Goal: Transaction & Acquisition: Purchase product/service

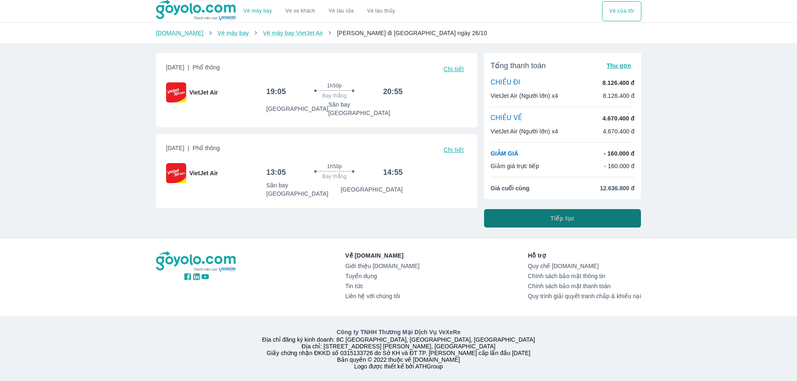
click at [571, 215] on span "Tiếp tục" at bounding box center [563, 218] width 24 height 8
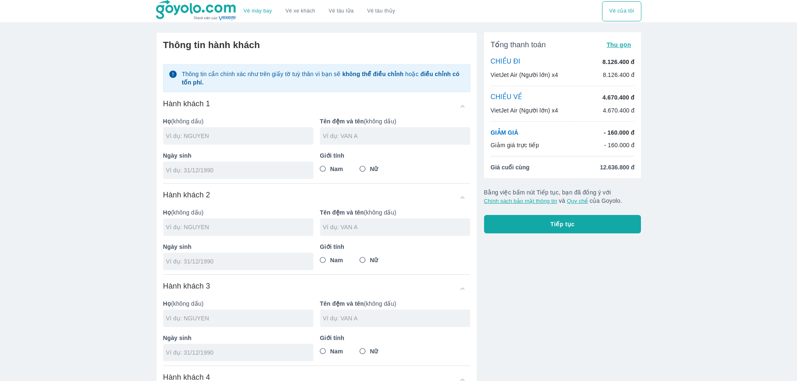
click at [619, 132] on p "- 160.000 đ" at bounding box center [619, 132] width 31 height 8
click at [234, 138] on input "text" at bounding box center [239, 136] width 147 height 8
type input "[PERSON_NAME]"
type input "DUC ANH"
type input "[DATE]"
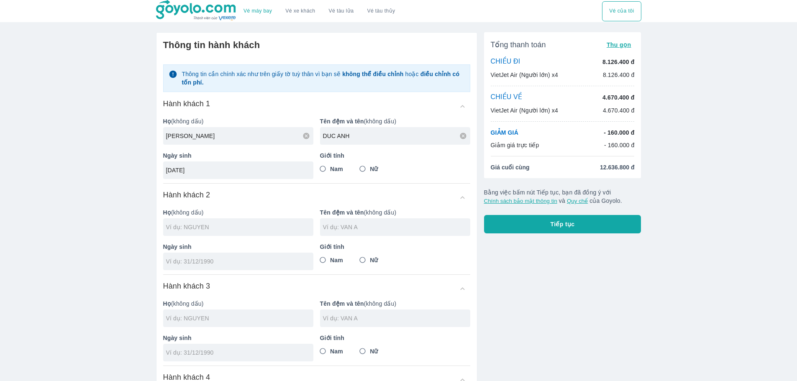
click at [326, 171] on input "Nam" at bounding box center [322, 168] width 15 height 15
radio input "true"
click at [234, 236] on div "Ngày sinh" at bounding box center [234, 253] width 157 height 34
type input "[PERSON_NAME]"
click at [239, 228] on div "Thông tin cần chính xác như trên giấy tờ tuỳ thân vì bạn sẽ không thể điều chỉn…" at bounding box center [316, 255] width 307 height 395
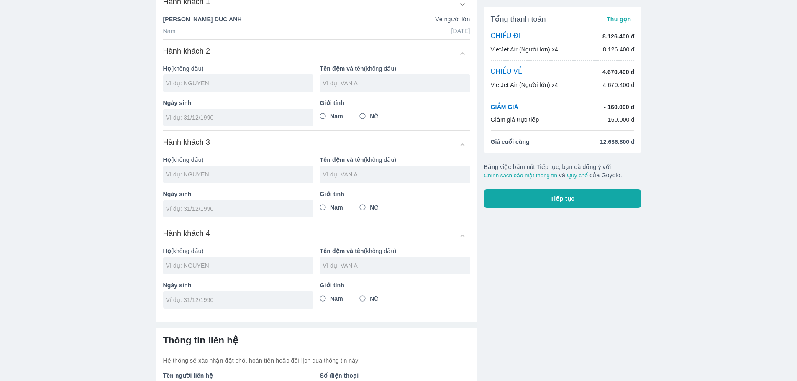
scroll to position [120, 0]
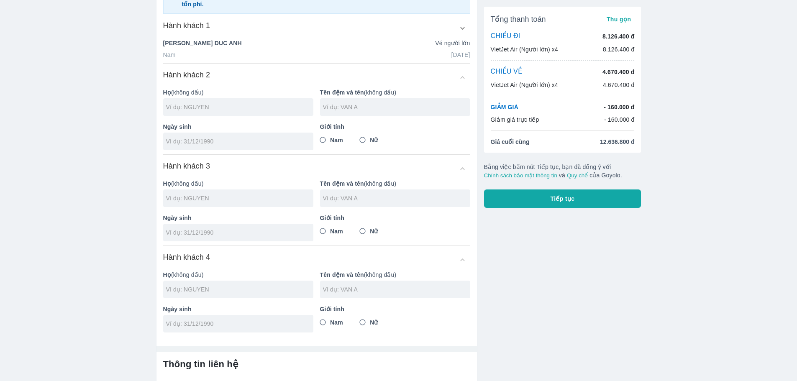
click at [237, 118] on div "Ngày sinh" at bounding box center [234, 133] width 157 height 34
click at [235, 111] on input "text" at bounding box center [239, 107] width 147 height 8
type input "DO"
type input "[PERSON_NAME]"
click at [326, 141] on input "Nam" at bounding box center [322, 140] width 15 height 15
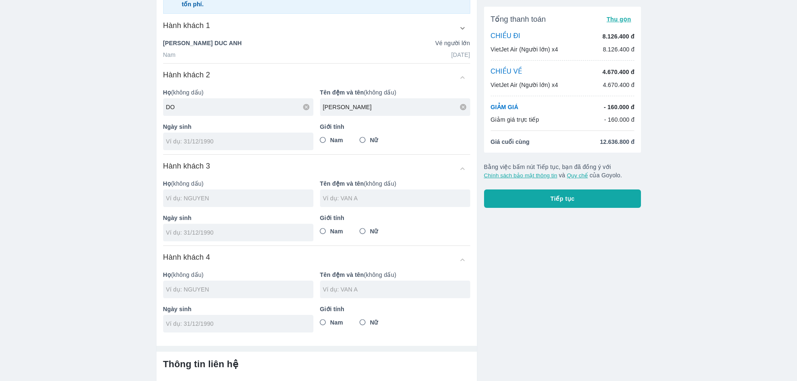
radio input "true"
click at [251, 147] on div at bounding box center [238, 142] width 150 height 18
type input "[DATE]"
click at [227, 204] on div at bounding box center [238, 199] width 150 height 18
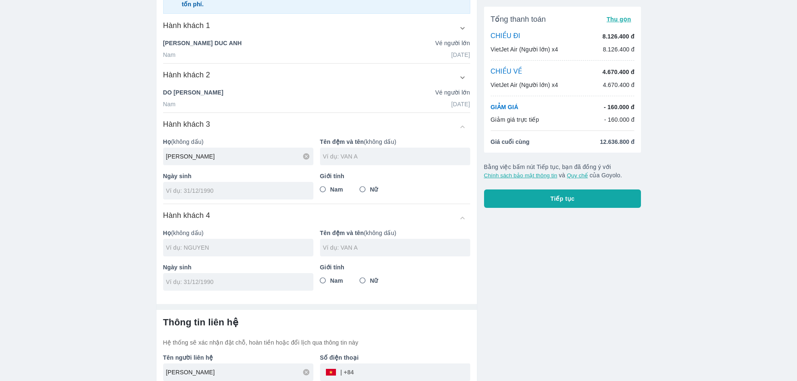
type input "[PERSON_NAME]"
type input "VAN NGOC"
type input "[DATE]"
click at [328, 188] on input "Nam" at bounding box center [322, 189] width 15 height 15
radio input "true"
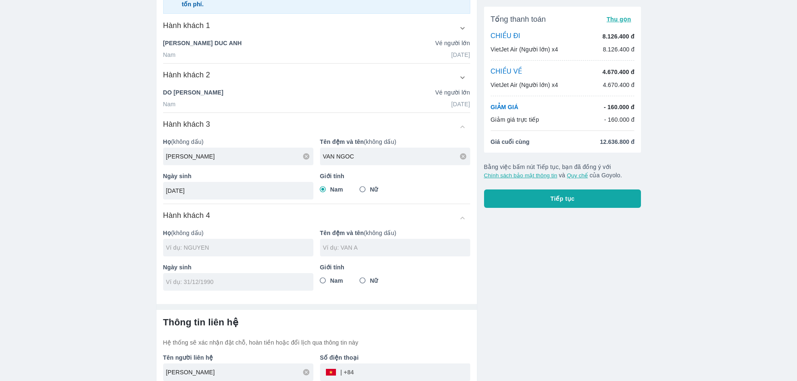
drag, startPoint x: 67, startPoint y: 190, endPoint x: 75, endPoint y: 192, distance: 8.3
click at [67, 190] on div "Vé máy bay Vé xe khách Vé tàu lửa Vé tàu thủy Vé của tôi Thông tin hành khách C…" at bounding box center [398, 151] width 797 height 543
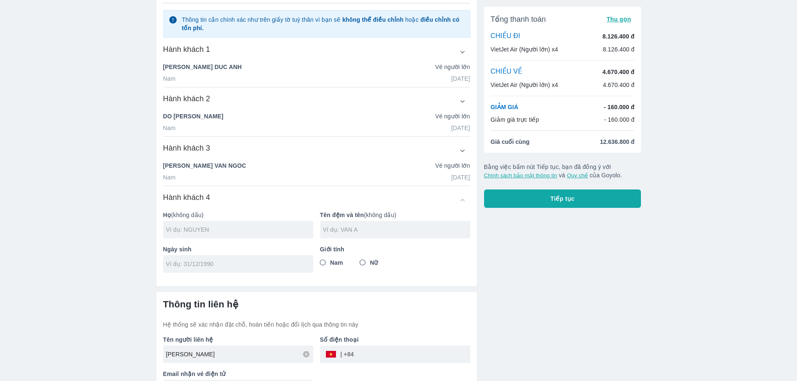
scroll to position [144, 0]
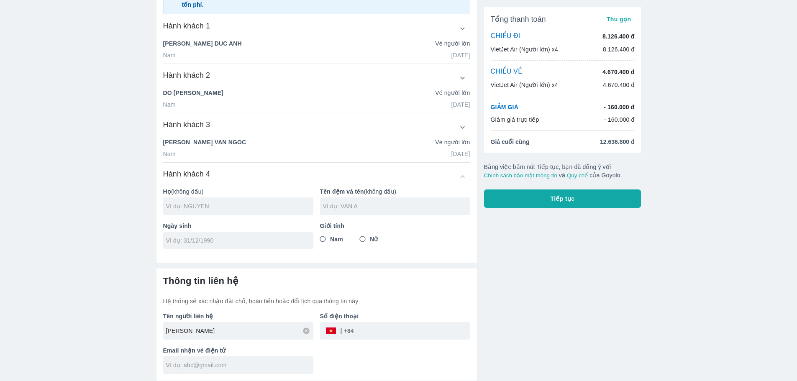
click at [215, 204] on input "text" at bounding box center [239, 206] width 147 height 8
type input "[PERSON_NAME]"
type input "TRONG HAO"
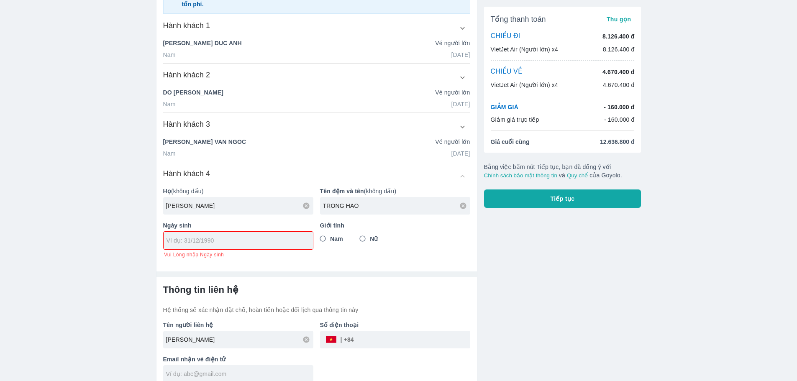
click at [58, 96] on div "Vé máy bay Vé xe khách Vé tàu lửa Vé tàu thủy Vé của tôi Thông tin hành khách C…" at bounding box center [398, 123] width 797 height 534
click at [182, 240] on input "tel" at bounding box center [236, 240] width 138 height 8
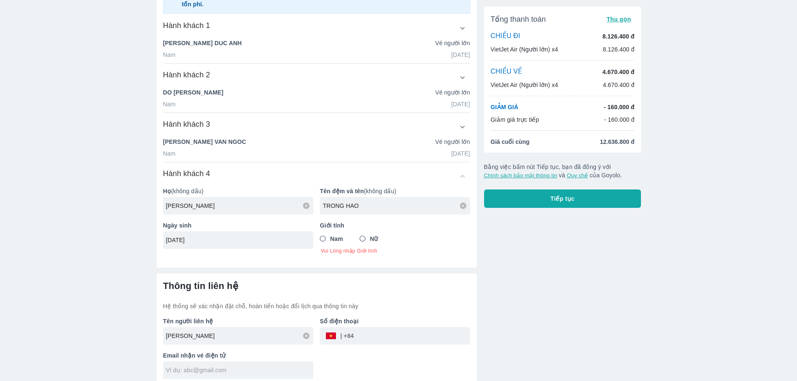
type input "[DATE]"
click at [331, 241] on span "Nam" at bounding box center [336, 239] width 13 height 8
click at [331, 241] on input "Nam" at bounding box center [322, 238] width 15 height 15
radio input "true"
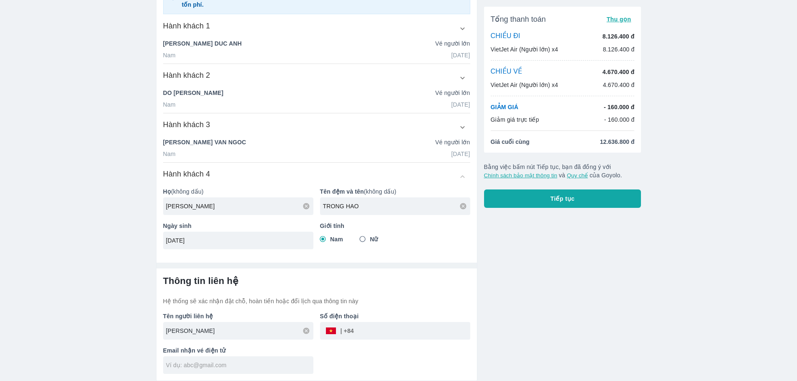
click at [246, 331] on input "[PERSON_NAME]" at bounding box center [239, 331] width 147 height 8
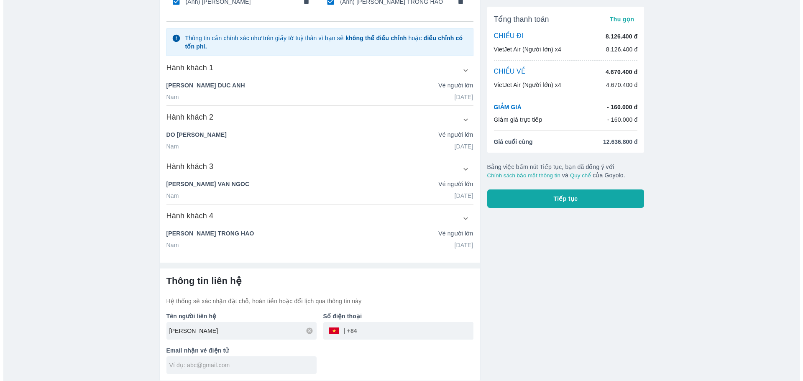
scroll to position [102, 0]
click at [395, 336] on input "tel" at bounding box center [412, 331] width 116 height 20
type input "988022294"
click at [261, 369] on input "text" at bounding box center [239, 365] width 147 height 8
type input "D"
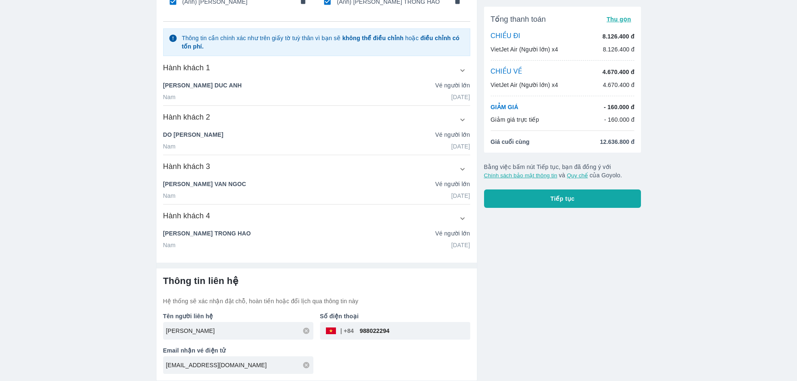
type input "[EMAIL_ADDRESS][DOMAIN_NAME]"
click at [585, 204] on button "Tiếp tục" at bounding box center [562, 199] width 157 height 18
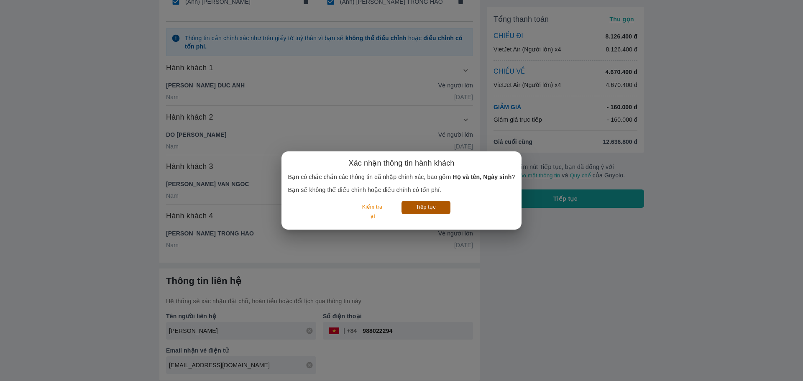
click at [428, 202] on button "Tiếp tục" at bounding box center [426, 207] width 49 height 13
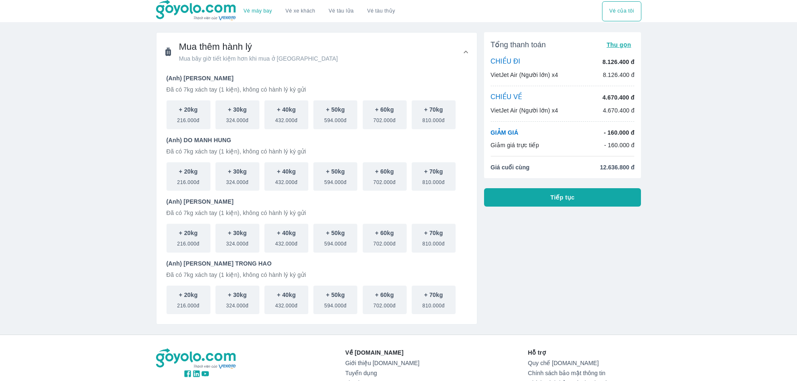
click at [531, 194] on button "Tiếp tục" at bounding box center [562, 197] width 157 height 18
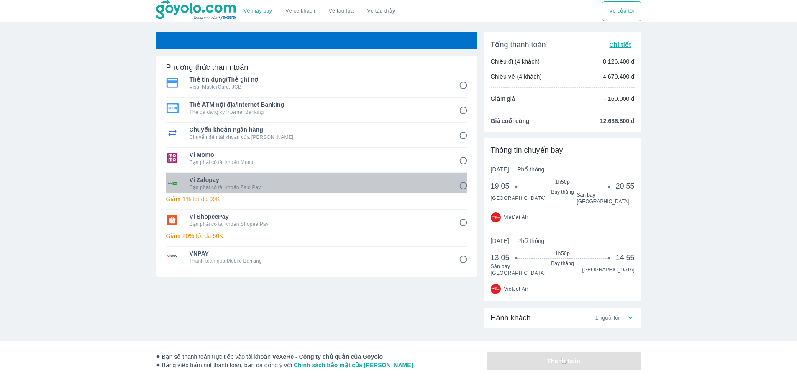
click at [443, 179] on span "Ví Zalopay" at bounding box center [319, 180] width 258 height 8
radio input "true"
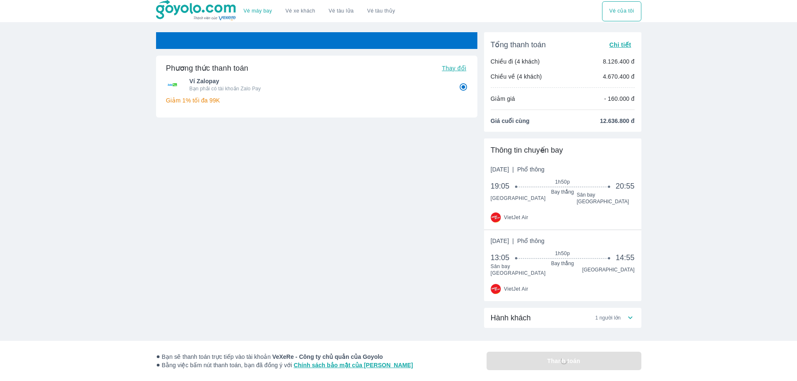
scroll to position [1, 0]
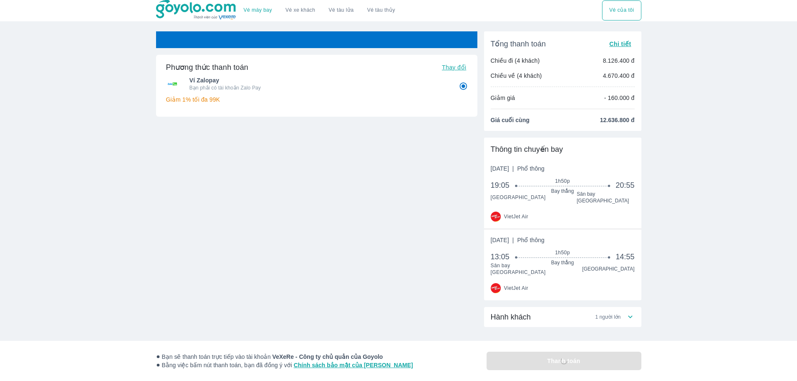
click at [620, 312] on div "Hành khách 1 người lớn" at bounding box center [558, 317] width 135 height 10
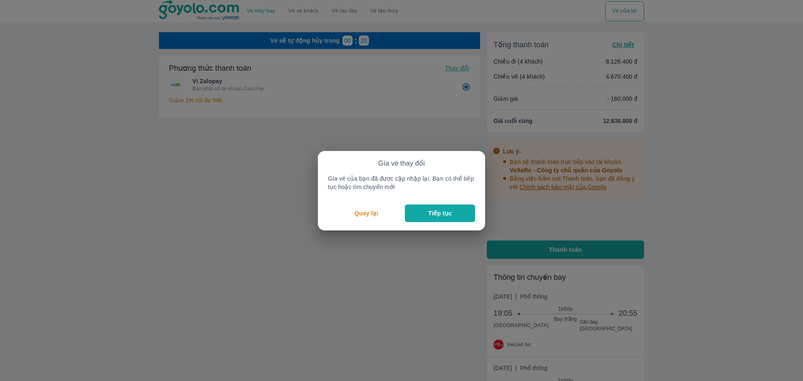
click at [424, 216] on button "Tiếp tục" at bounding box center [440, 214] width 70 height 18
radio input "false"
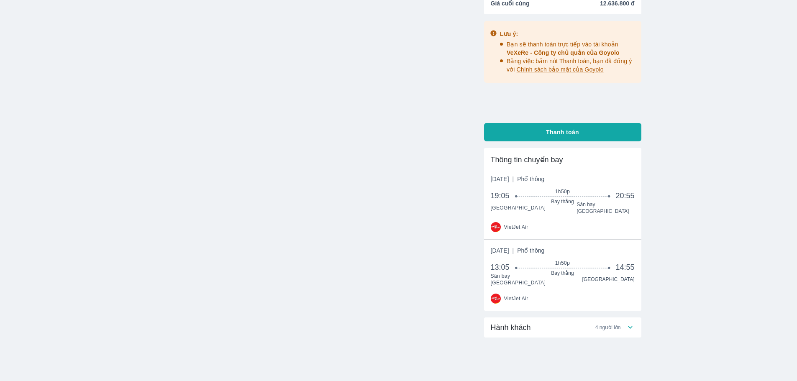
scroll to position [128, 0]
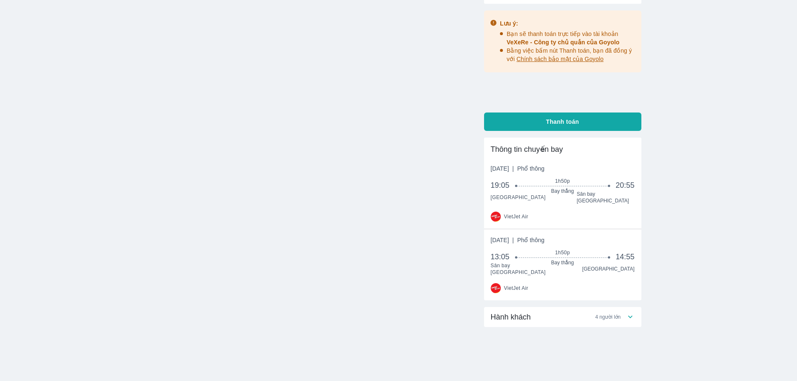
click at [615, 314] on span "4 người lớn" at bounding box center [608, 317] width 26 height 7
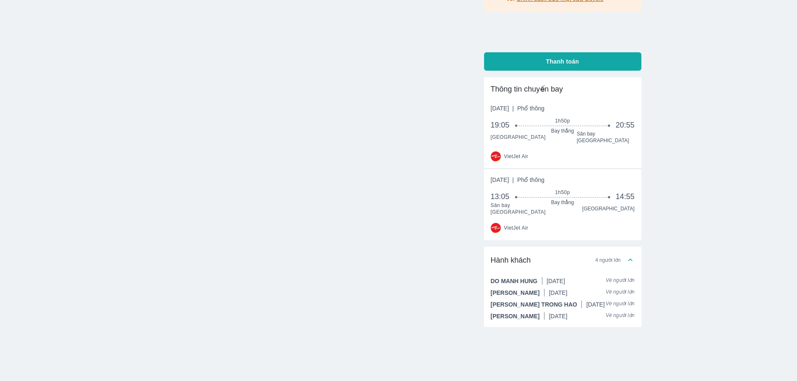
scroll to position [0, 0]
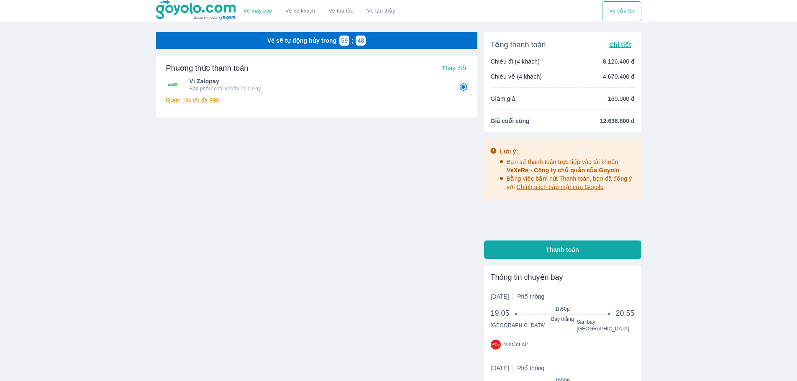
click at [624, 44] on span "Chi tiết" at bounding box center [620, 44] width 22 height 7
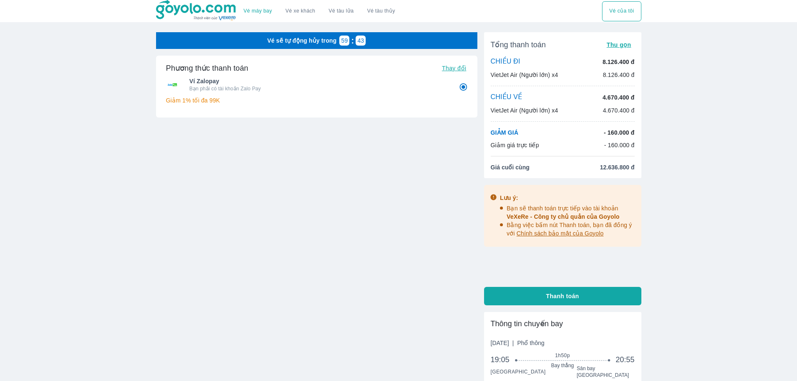
click at [615, 11] on button "Vé của tôi" at bounding box center [621, 11] width 39 height 20
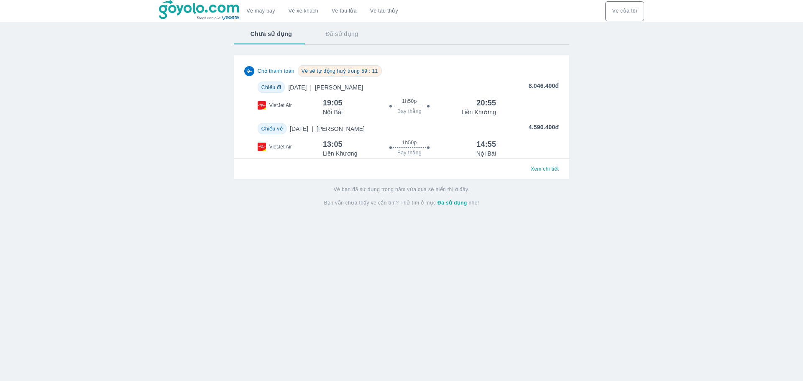
click at [523, 106] on div "19:05 1h50p Bay thẳng 20:55 Nội Bài [GEOGRAPHIC_DATA]" at bounding box center [441, 107] width 236 height 18
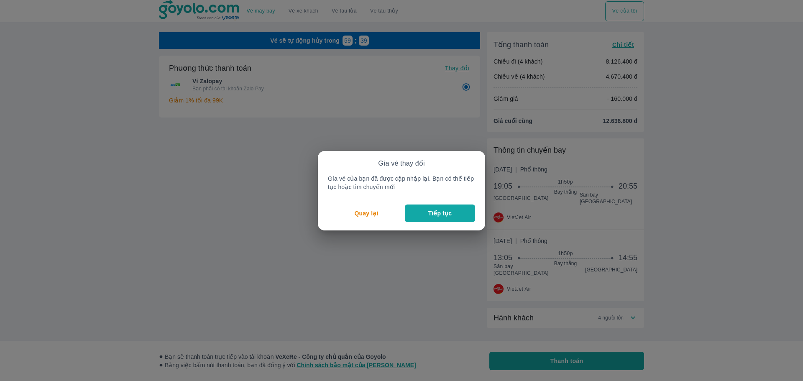
click at [460, 216] on button "Tiếp tục" at bounding box center [440, 214] width 70 height 18
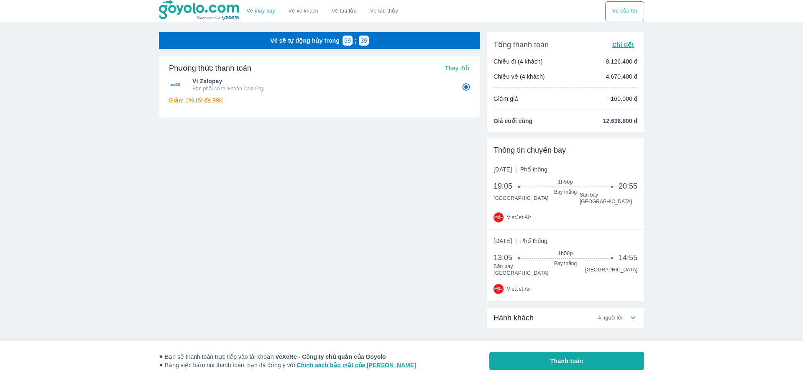
radio input "false"
click at [247, 10] on link "Vé máy bay" at bounding box center [258, 11] width 28 height 6
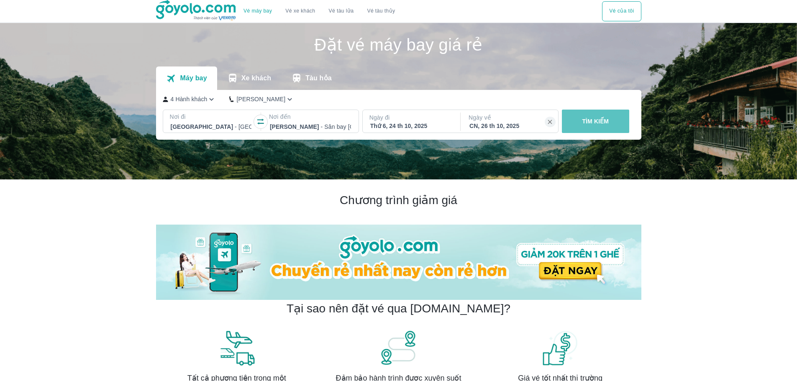
click at [604, 123] on p "TÌM KIẾM" at bounding box center [595, 121] width 27 height 8
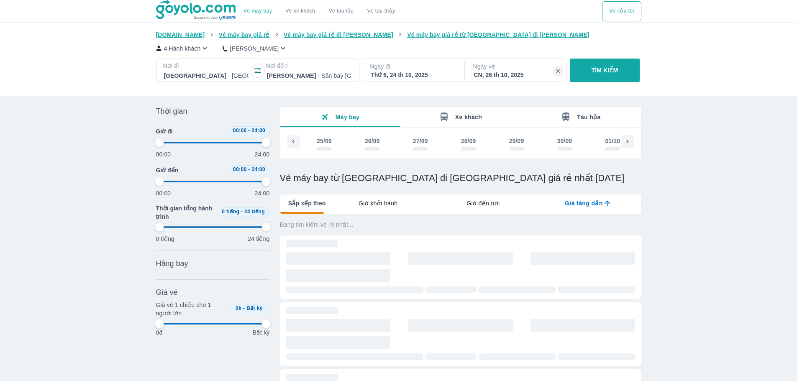
scroll to position [0, 1215]
type input "97.9166666666667"
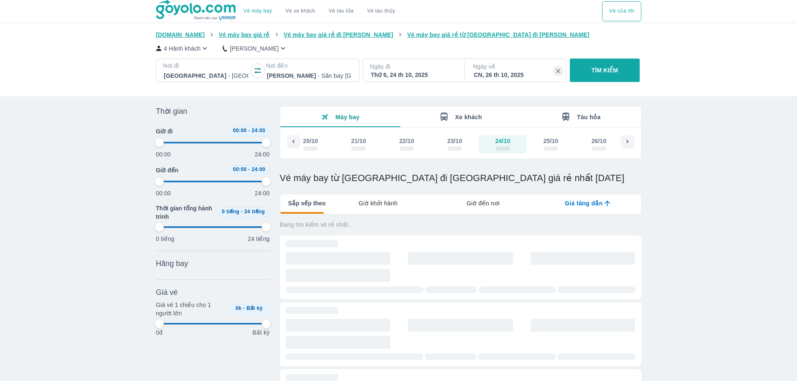
type input "97.9166666666667"
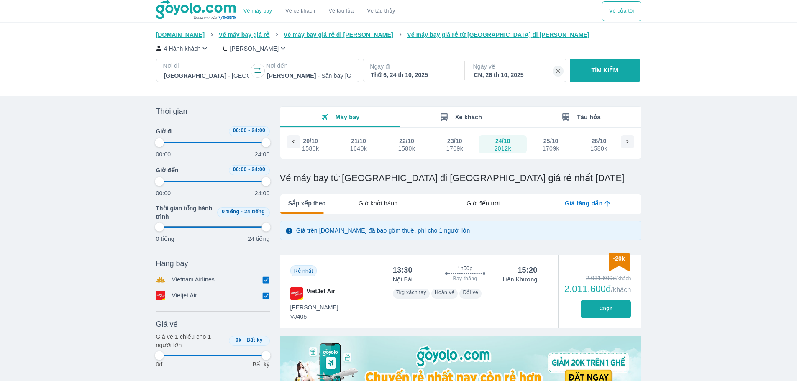
scroll to position [42, 0]
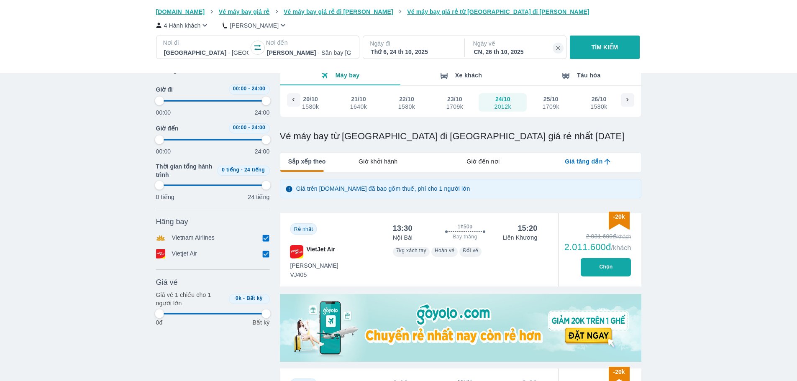
type input "97.9166666666667"
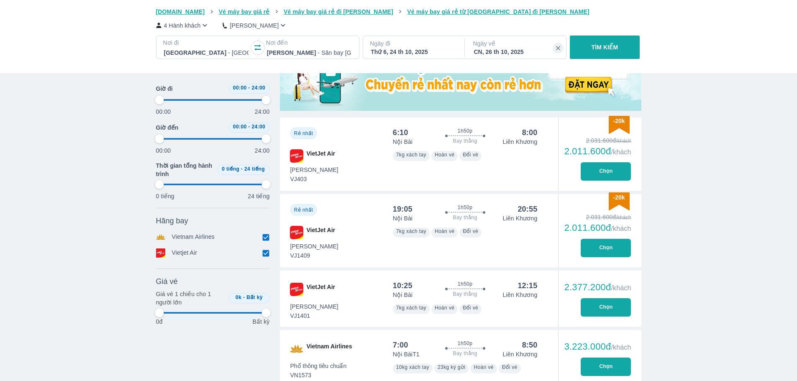
type input "97.9166666666667"
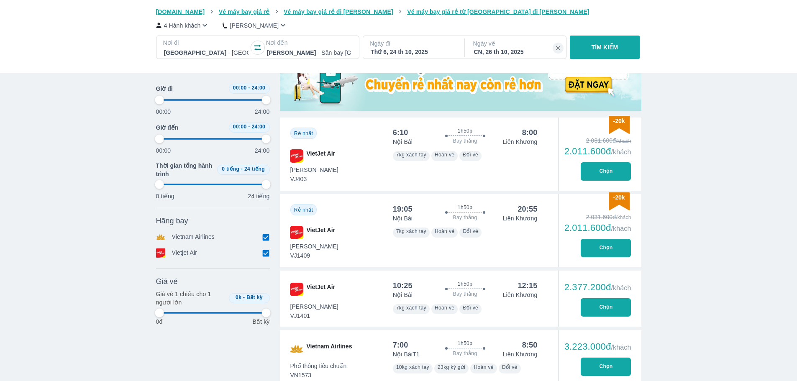
type input "97.9166666666667"
click at [607, 251] on button "Chọn" at bounding box center [606, 248] width 50 height 18
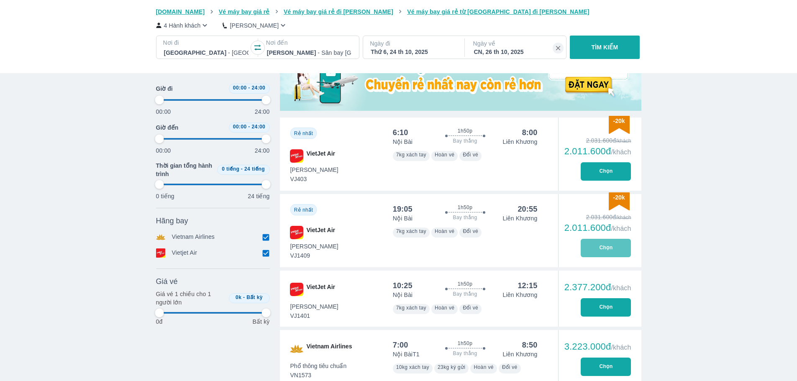
type input "97.9166666666667"
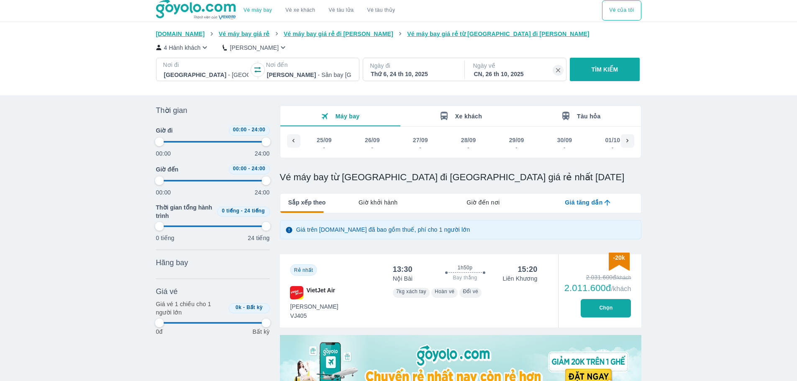
scroll to position [0, 1215]
type input "97.9166666666667"
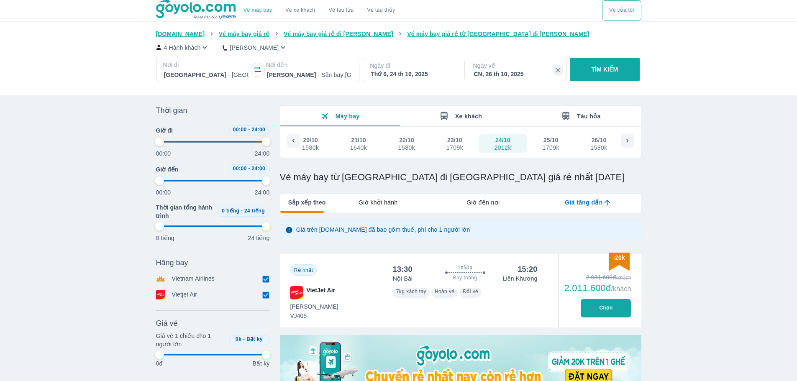
type input "97.9166666666667"
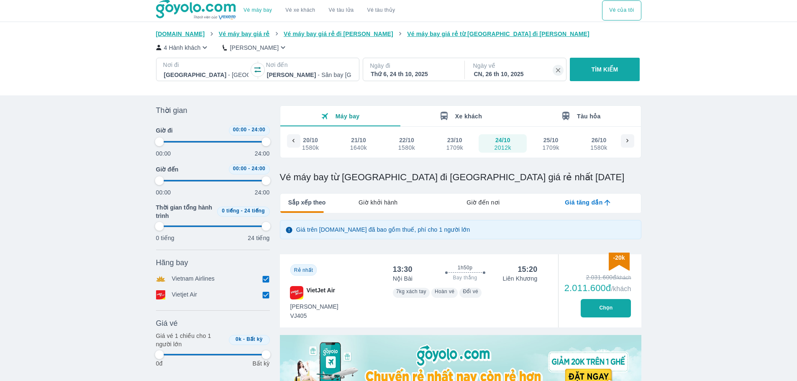
type input "97.9166666666667"
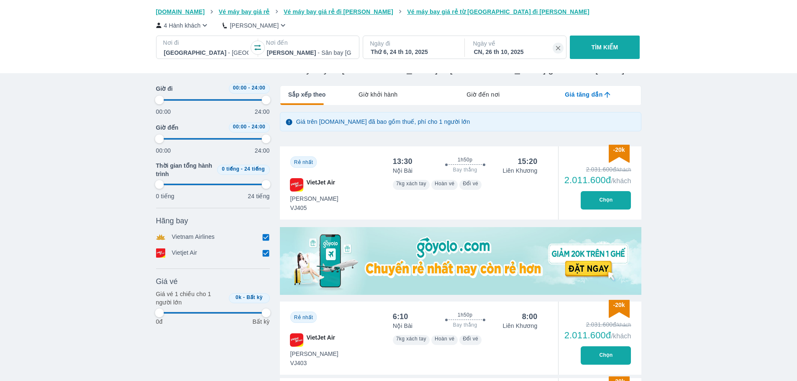
type input "97.9166666666667"
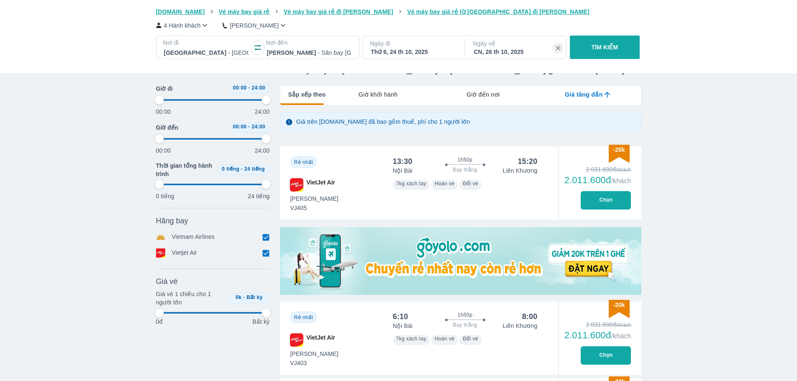
type input "97.9166666666667"
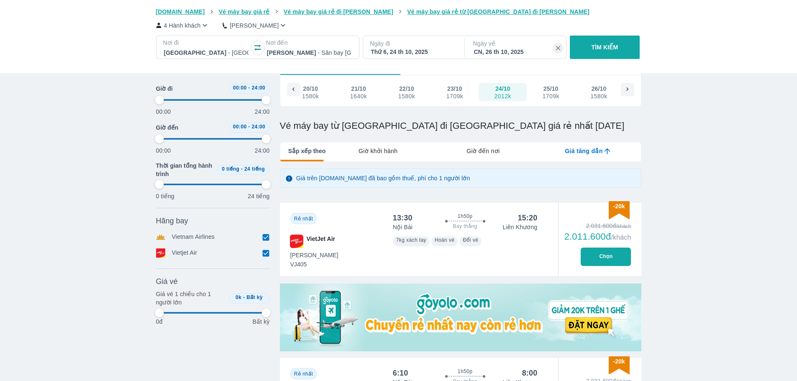
scroll to position [0, 0]
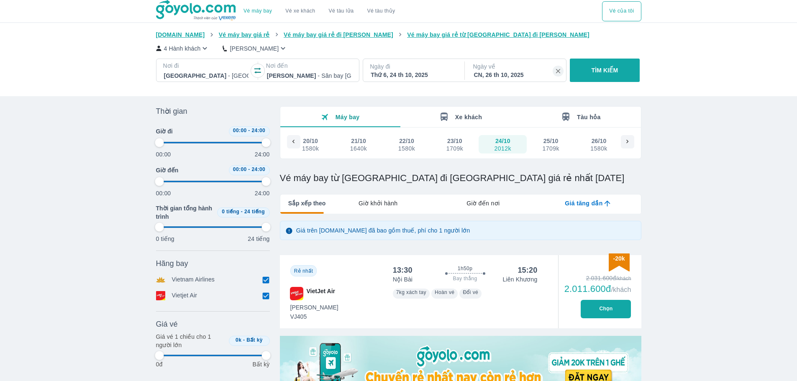
type input "97.9166666666667"
click at [305, 70] on p "Nơi đến" at bounding box center [309, 66] width 86 height 8
type input "97.9166666666667"
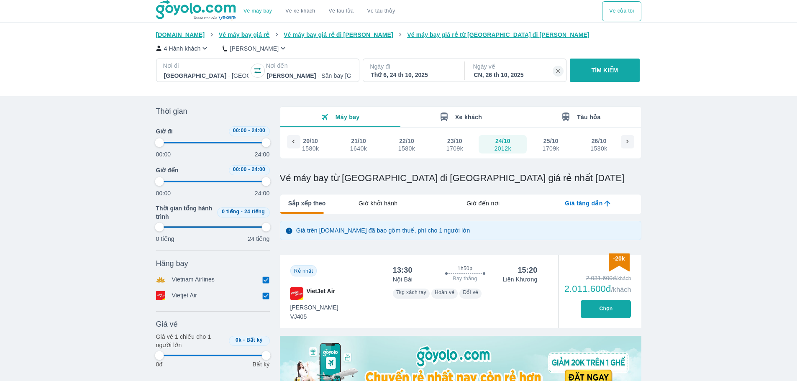
type input "97.9166666666667"
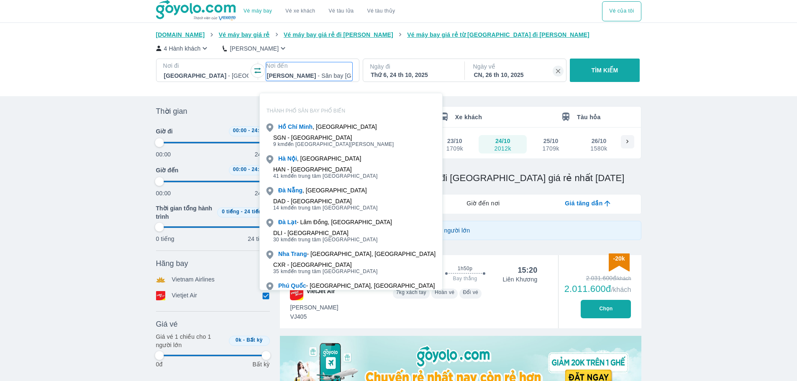
scroll to position [48, 0]
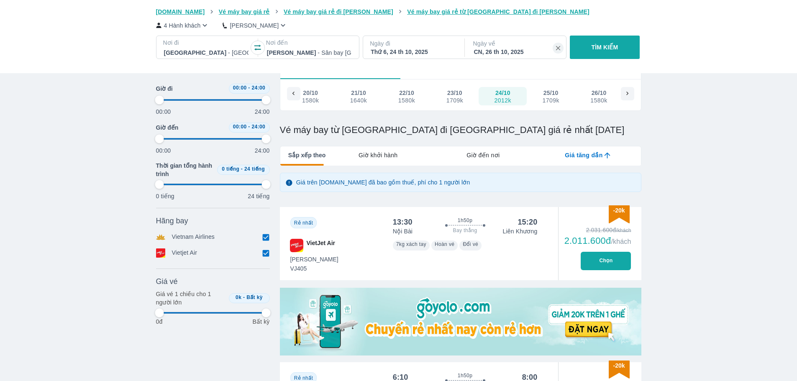
type input "97.9166666666667"
click at [182, 23] on p "4 Hành khách" at bounding box center [182, 25] width 37 height 8
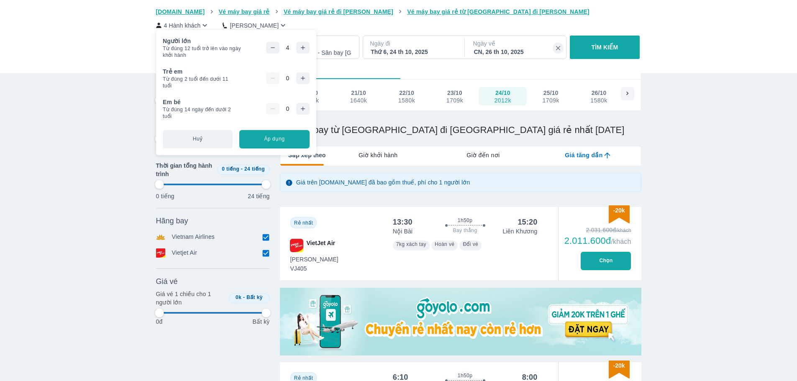
type input "97.9166666666667"
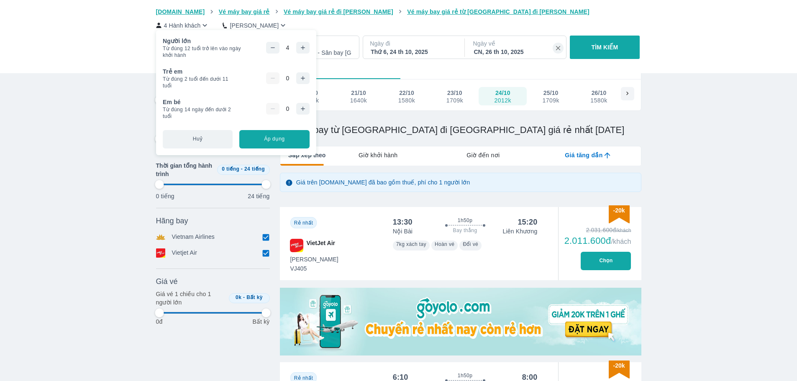
type input "97.9166666666667"
click at [272, 46] on icon "button" at bounding box center [272, 47] width 7 height 7
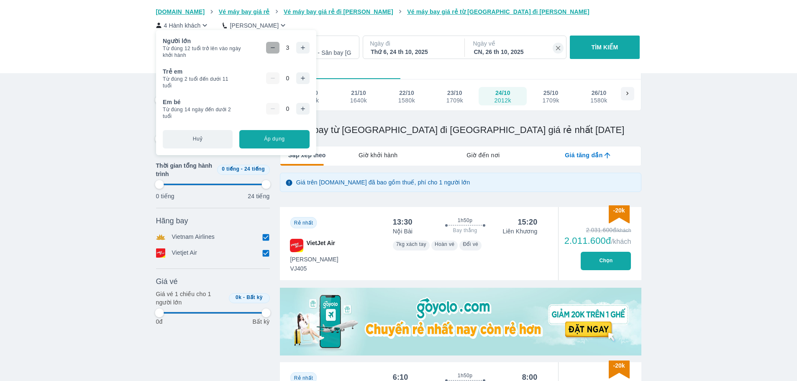
click at [272, 46] on icon "button" at bounding box center [272, 47] width 7 height 7
click at [275, 138] on button "Áp dụng" at bounding box center [274, 139] width 70 height 18
type input "97.9166666666667"
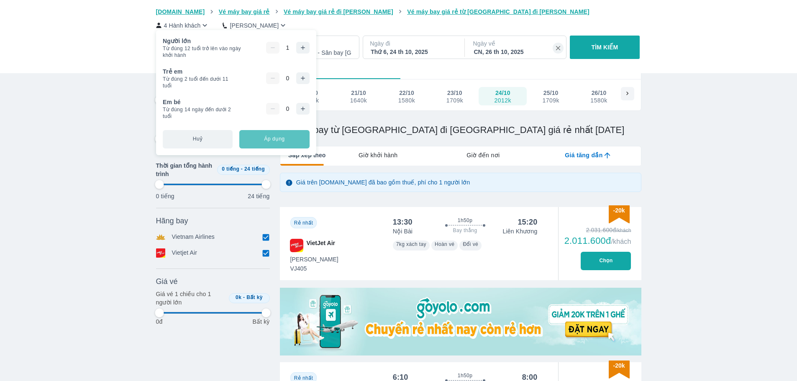
type input "97.9166666666667"
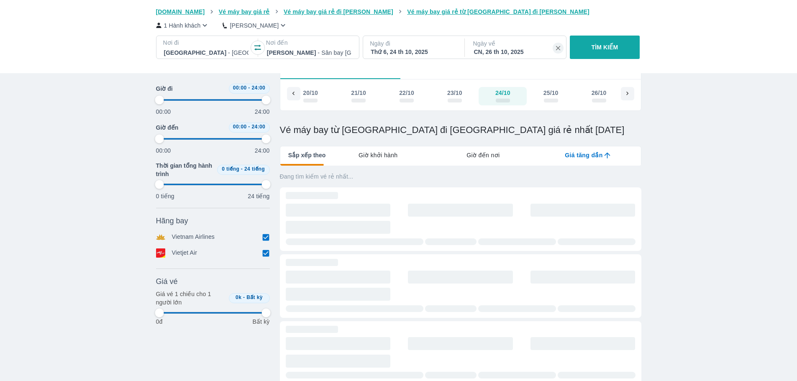
type input "97.9166666666667"
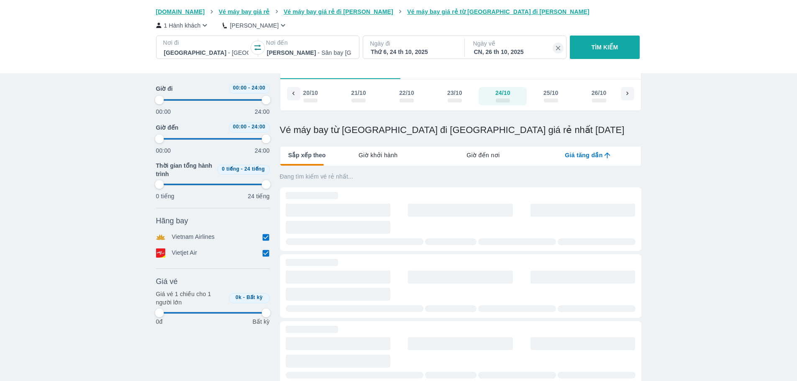
type input "97.9166666666667"
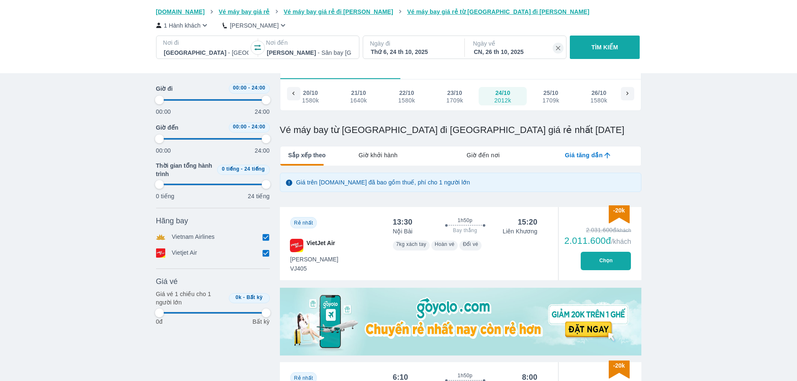
type input "97.9166666666667"
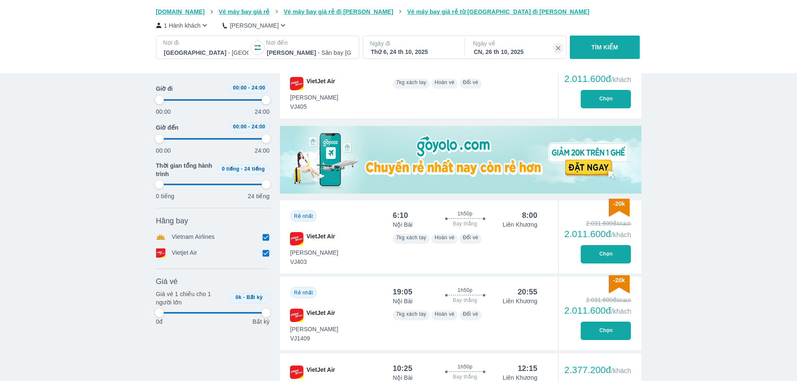
scroll to position [251, 0]
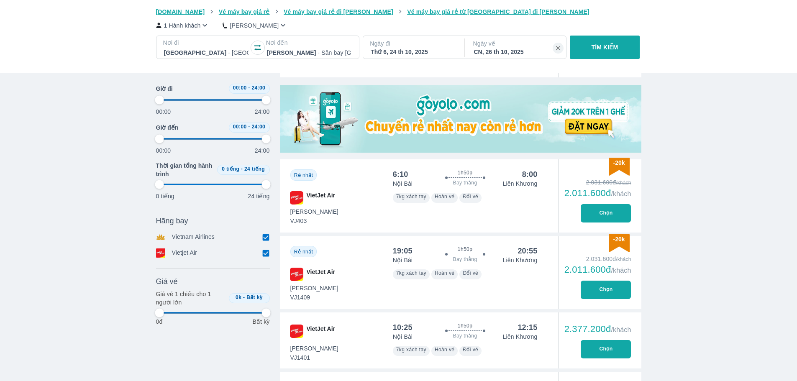
type input "97.9166666666667"
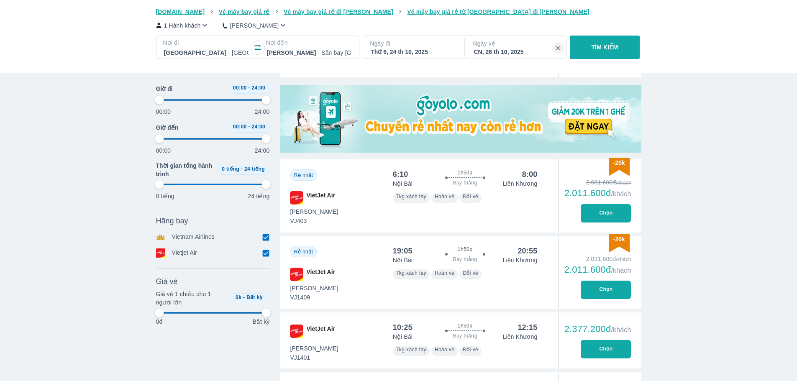
type input "97.9166666666667"
click at [601, 289] on button "Chọn" at bounding box center [606, 290] width 50 height 18
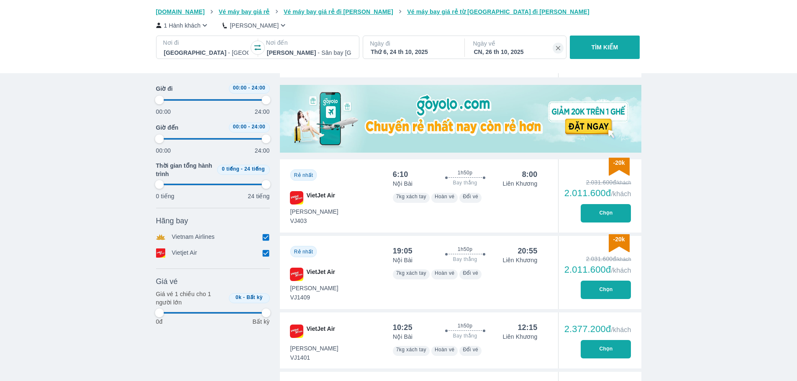
type input "97.9166666666667"
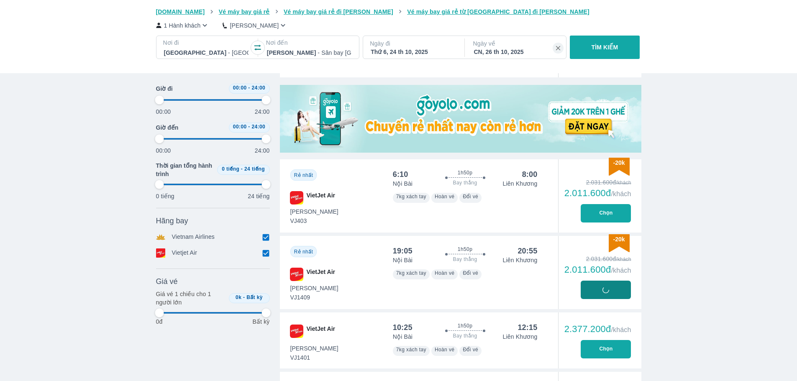
type input "97.9166666666667"
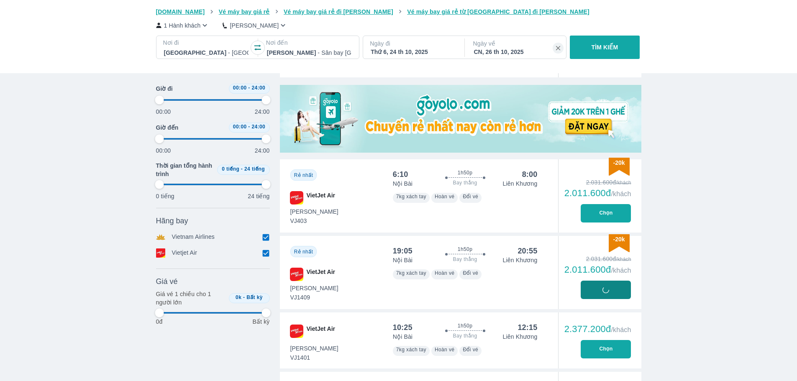
type input "97.9166666666667"
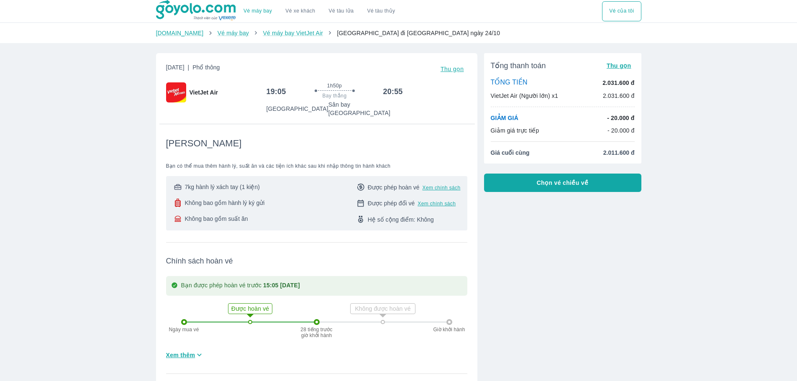
click at [539, 187] on span "Chọn vé chiều về" at bounding box center [563, 183] width 52 height 8
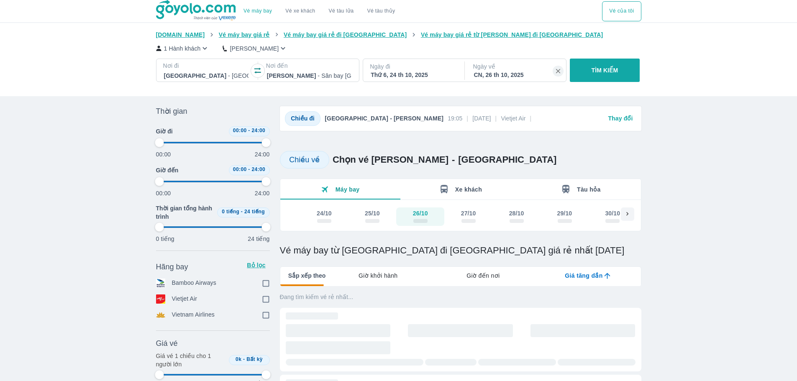
type input "97.9166666666667"
checkbox input "true"
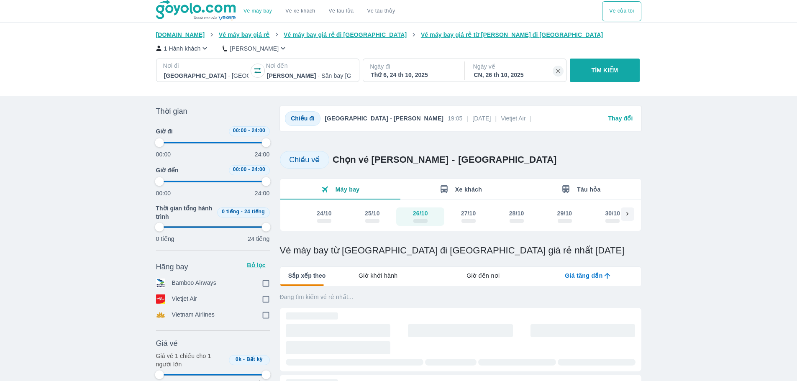
checkbox input "true"
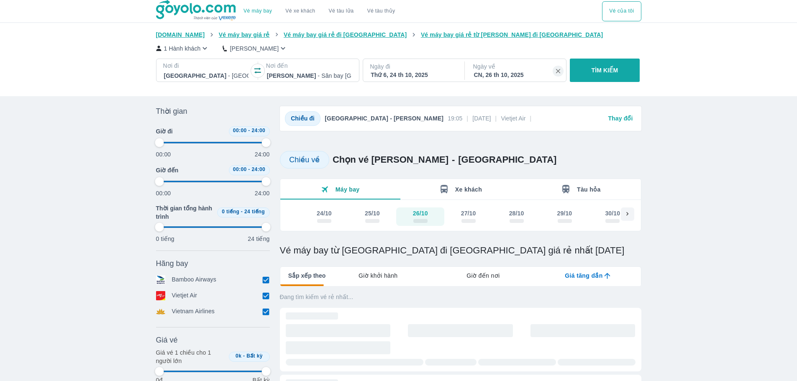
type input "97.9166666666667"
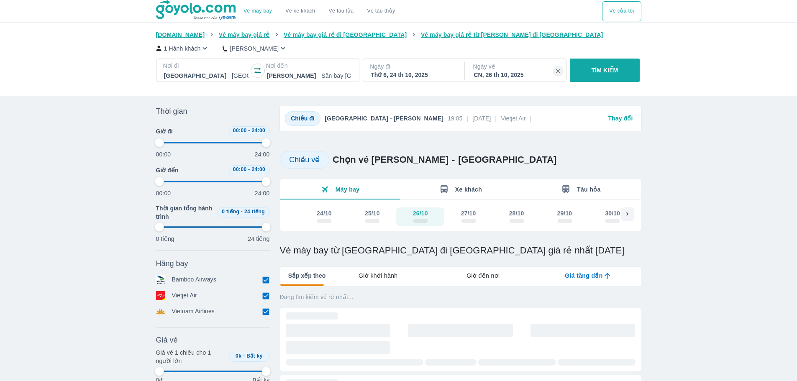
type input "97.9166666666667"
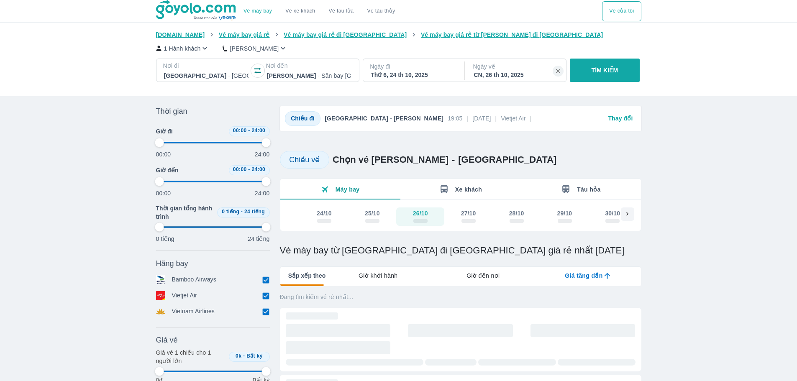
type input "97.9166666666667"
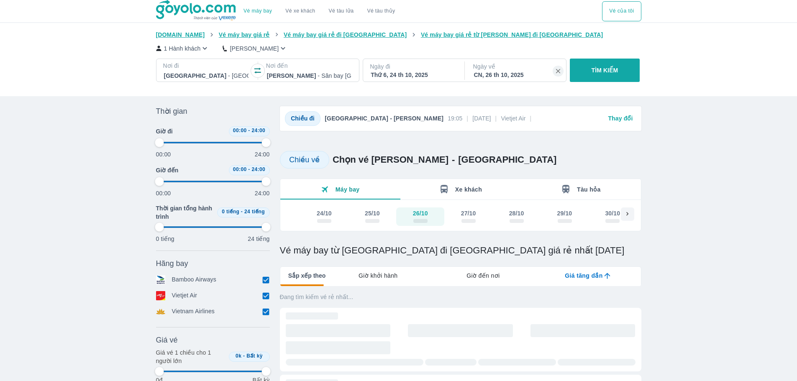
type input "97.9166666666667"
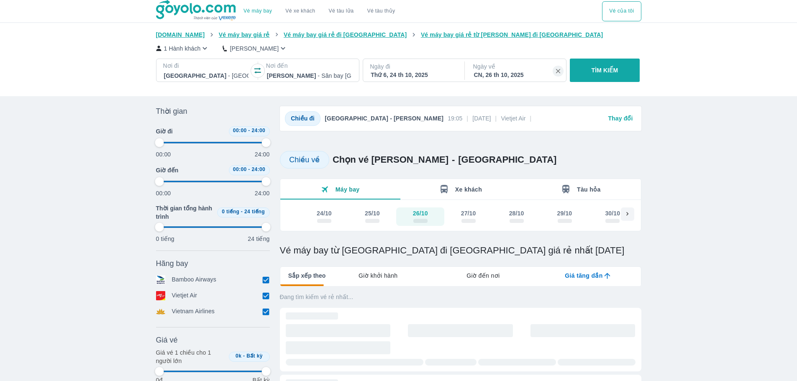
type input "97.9166666666667"
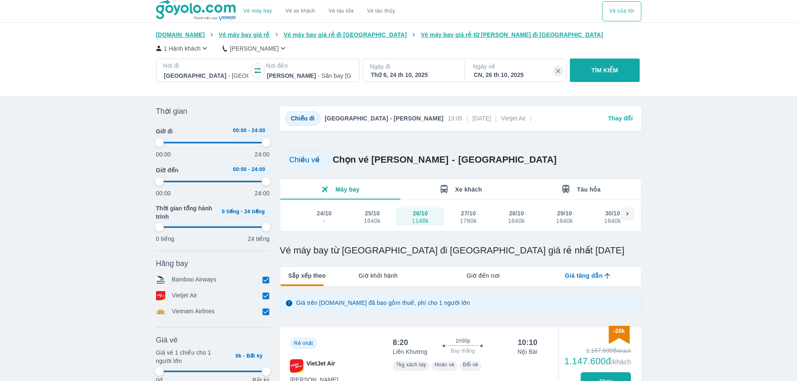
type input "97.9166666666667"
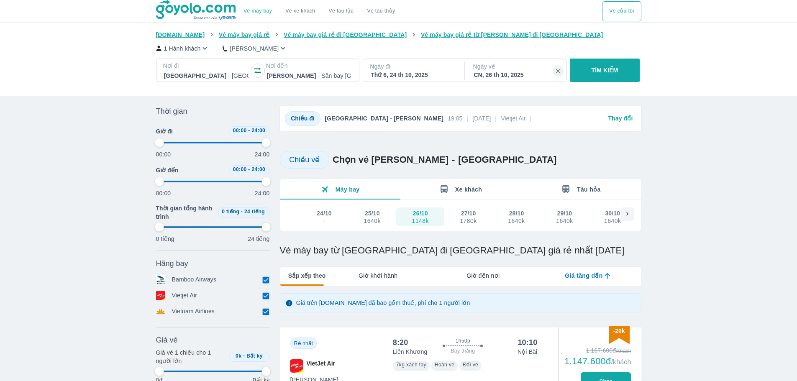
type input "97.9166666666667"
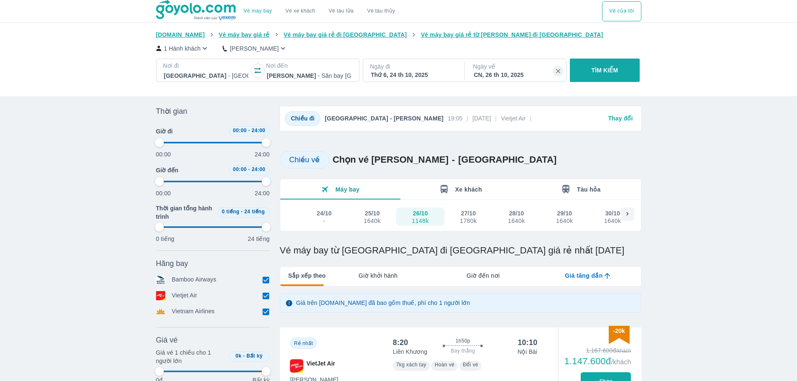
type input "97.9166666666667"
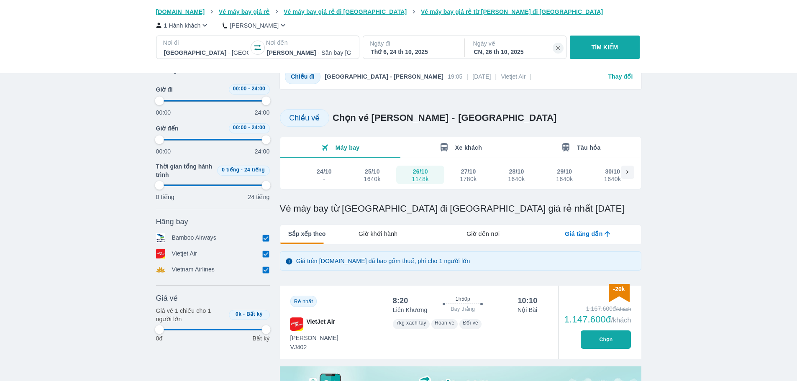
type input "97.9166666666667"
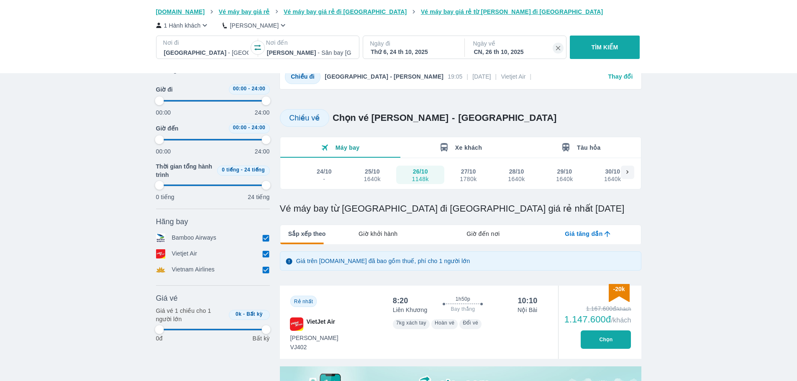
type input "97.9166666666667"
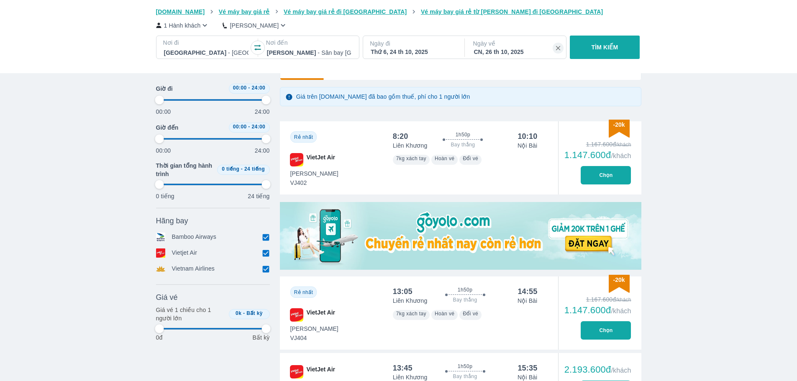
type input "97.9166666666667"
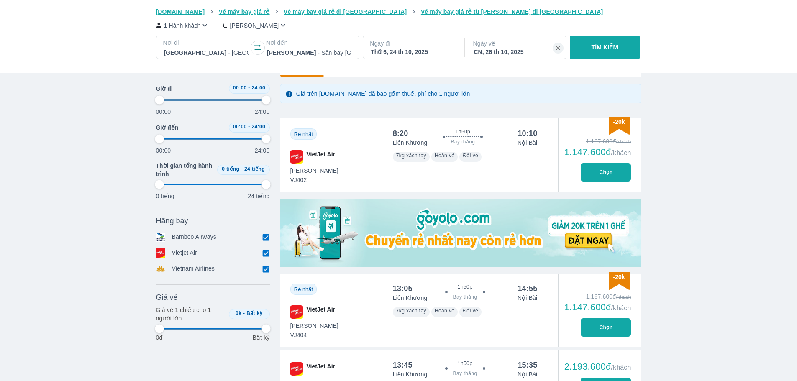
type input "97.9166666666667"
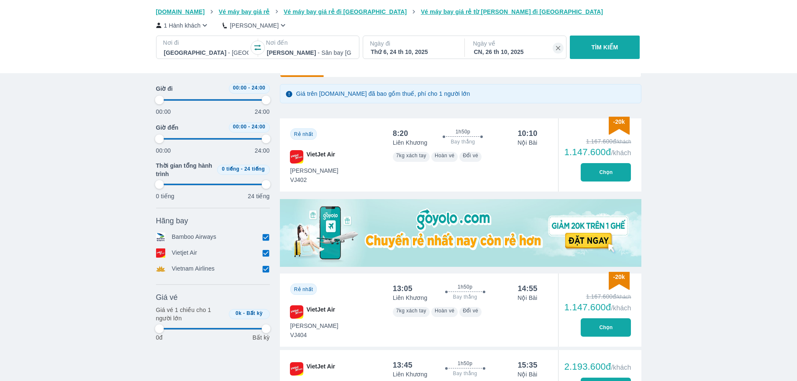
type input "97.9166666666667"
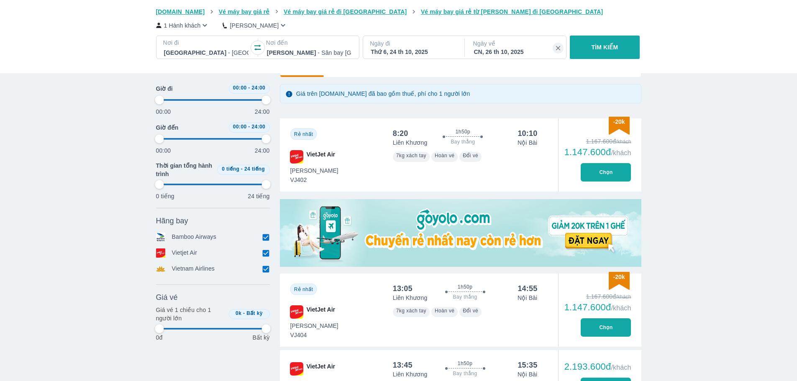
type input "97.9166666666667"
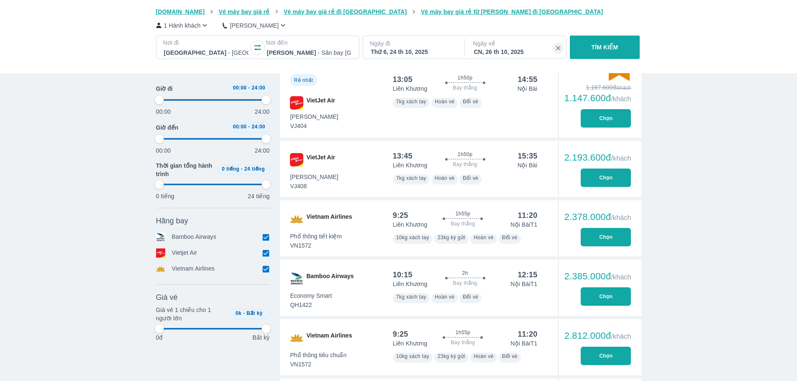
scroll to position [377, 0]
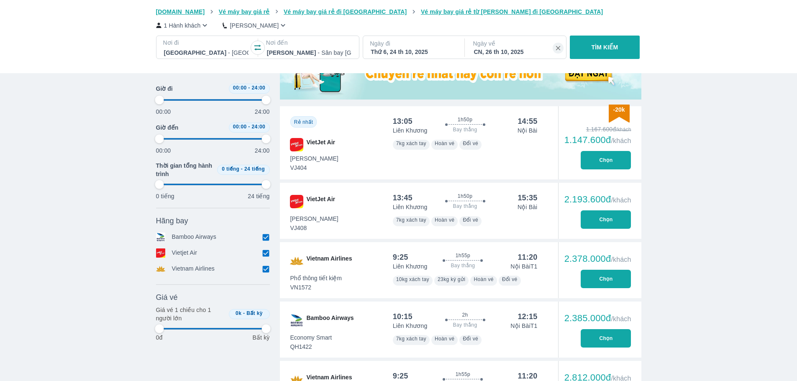
type input "97.9166666666667"
click at [614, 164] on button "Chọn" at bounding box center [606, 160] width 50 height 18
type input "97.9166666666667"
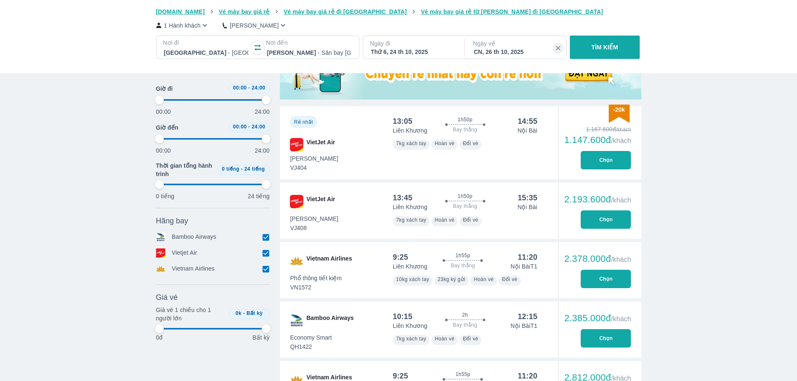
type input "97.9166666666667"
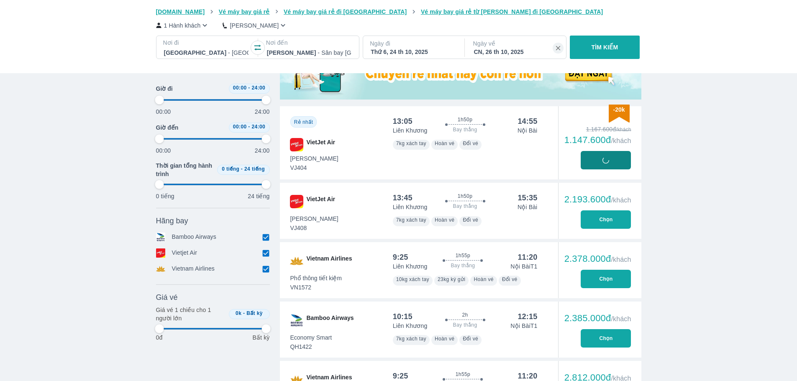
type input "97.9166666666667"
